Goal: Task Accomplishment & Management: Use online tool/utility

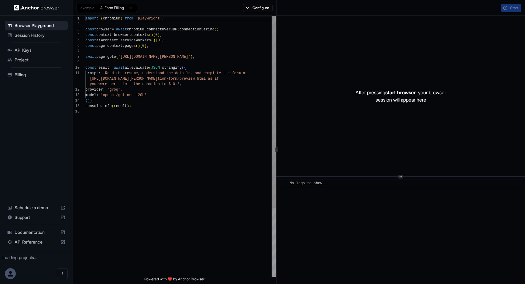
scroll to position [55, 0]
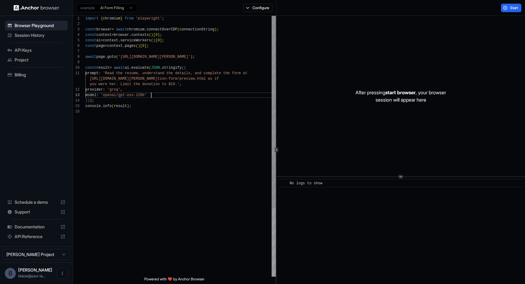
click at [158, 93] on div "model : 'openai/gpt-oss-120b'" at bounding box center [180, 94] width 190 height 5
click at [157, 98] on div "} ) ) ;" at bounding box center [180, 100] width 190 height 5
click at [116, 95] on div "import { chromium } from 'playwright' ; const browser = await chromium . connec…" at bounding box center [180, 192] width 190 height 353
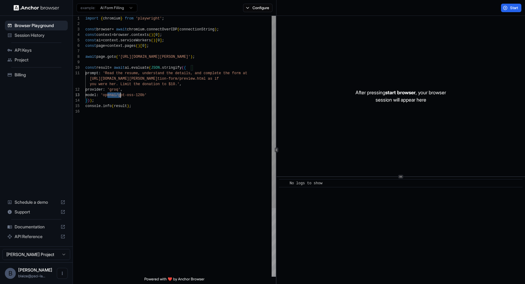
click at [116, 95] on div "import { chromium } from 'playwright' ; const browser = await chromium . connec…" at bounding box center [180, 192] width 190 height 353
drag, startPoint x: 148, startPoint y: 95, endPoint x: 167, endPoint y: 94, distance: 18.3
click at [137, 97] on span "'openai/gpt-oss-120b'" at bounding box center [123, 95] width 46 height 4
click at [136, 90] on div "provider : 'groq' ," at bounding box center [180, 89] width 190 height 5
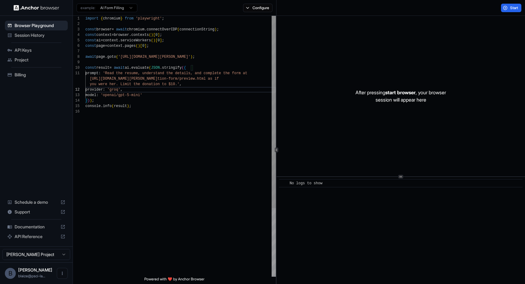
click at [119, 91] on div "import { chromium } from 'playwright' ; const browser = await chromium . connec…" at bounding box center [180, 192] width 190 height 353
click at [117, 90] on div "import { chromium } from 'playwright' ; const browser = await chromium . connec…" at bounding box center [180, 192] width 190 height 353
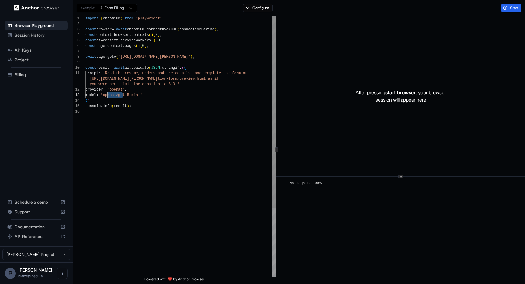
drag, startPoint x: 122, startPoint y: 96, endPoint x: 108, endPoint y: 97, distance: 14.3
click at [108, 97] on div "import { chromium } from 'playwright' ; const browser = await chromium . connec…" at bounding box center [180, 192] width 190 height 353
click at [185, 73] on div "import { chromium } from 'playwright' ; const browser = await chromium . connec…" at bounding box center [180, 192] width 190 height 353
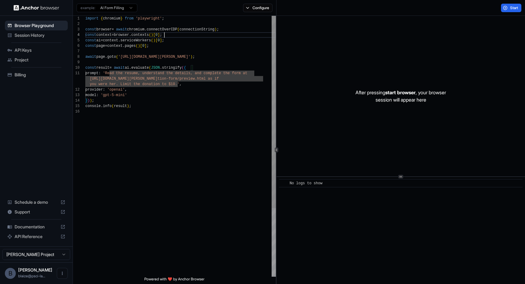
click at [160, 34] on span "]" at bounding box center [159, 35] width 2 height 4
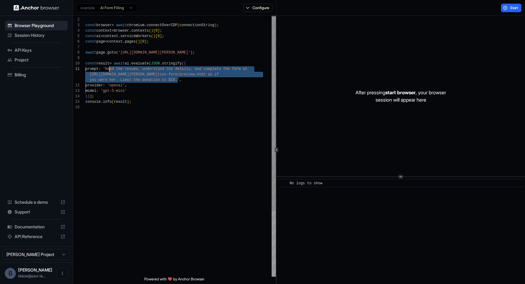
drag, startPoint x: 177, startPoint y: 82, endPoint x: 109, endPoint y: 69, distance: 69.5
click at [109, 69] on div "import { chromium } from 'playwright' ; const browser = await chromium . connec…" at bounding box center [180, 188] width 190 height 353
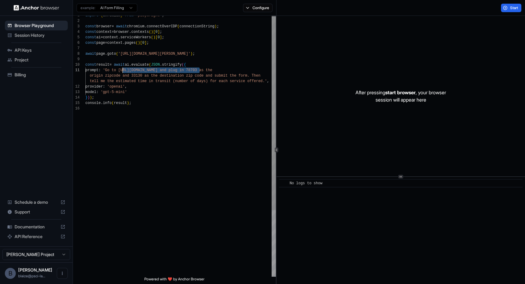
drag, startPoint x: 199, startPoint y: 70, endPoint x: 122, endPoint y: 70, distance: 77.1
drag, startPoint x: 209, startPoint y: 53, endPoint x: 121, endPoint y: 57, distance: 87.5
click at [122, 56] on span "await page . goto ( 'https://www.wix.com/demone2/nicol-rider' ) ;" at bounding box center [139, 53] width 109 height 5
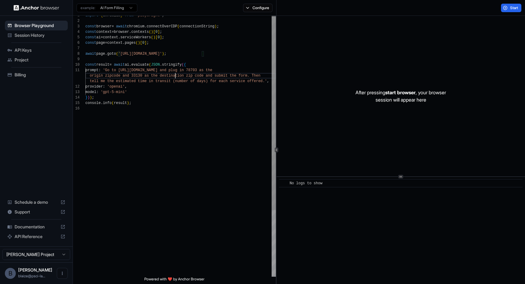
click at [174, 75] on div "import { chromium } from 'playwright' ; const browser = await chromium . connec…" at bounding box center [180, 189] width 190 height 353
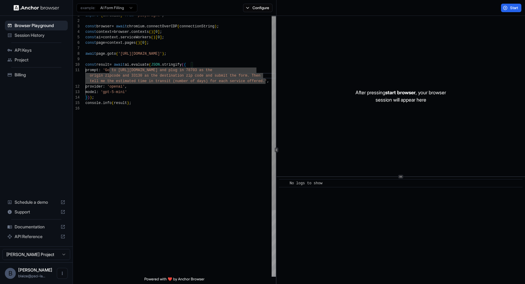
click at [212, 72] on span "prompt : 'Go to https://wwwapps.ups.com/ctc/request and plu g in 78703 as the" at bounding box center [148, 69] width 127 height 5
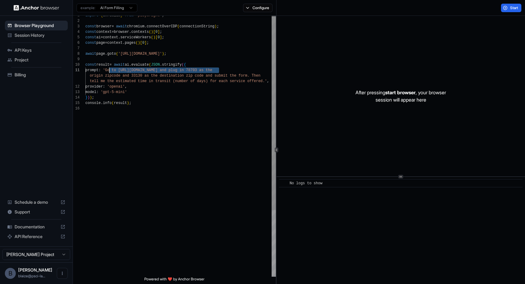
drag, startPoint x: 219, startPoint y: 70, endPoint x: 110, endPoint y: 69, distance: 108.7
click at [110, 69] on div "import { chromium } from 'playwright' ; const browser = await chromium . connec…" at bounding box center [180, 189] width 190 height 353
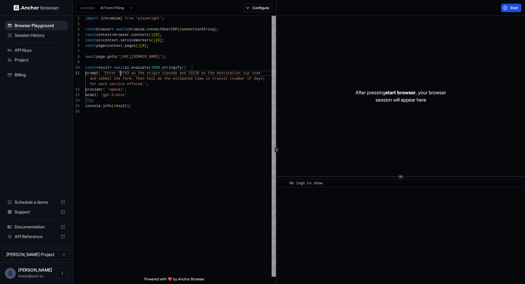
type textarea "**********"
click at [510, 9] on span "Start" at bounding box center [514, 7] width 9 height 5
click at [46, 35] on span "Session History" at bounding box center [40, 35] width 51 height 6
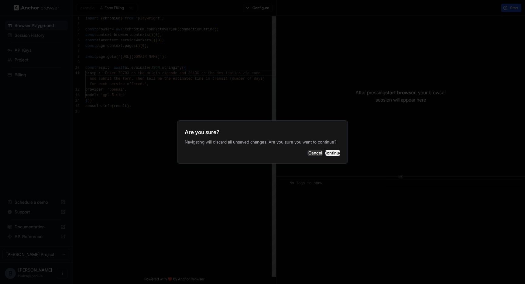
click at [325, 151] on button "Continue" at bounding box center [332, 153] width 15 height 6
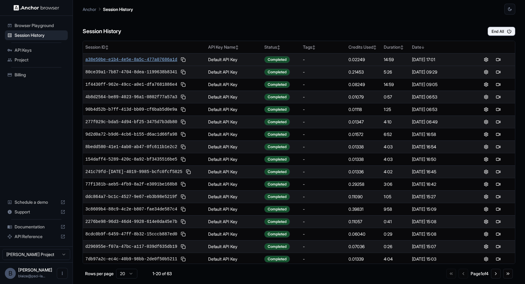
click at [117, 60] on span "a38e50be-e1b4-4e5e-8a5c-477a07686a1d" at bounding box center [131, 59] width 92 height 6
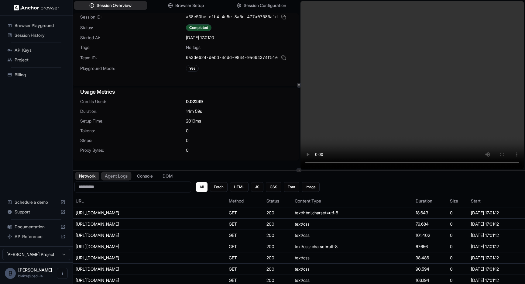
click at [108, 179] on button "Agent Logs" at bounding box center [116, 175] width 30 height 9
